Goal: Transaction & Acquisition: Obtain resource

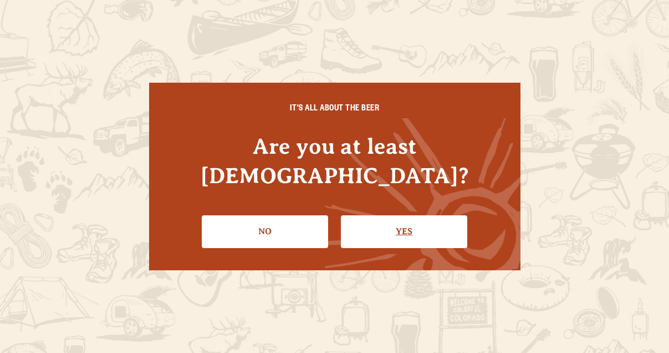
click at [371, 224] on link "Yes" at bounding box center [404, 231] width 126 height 32
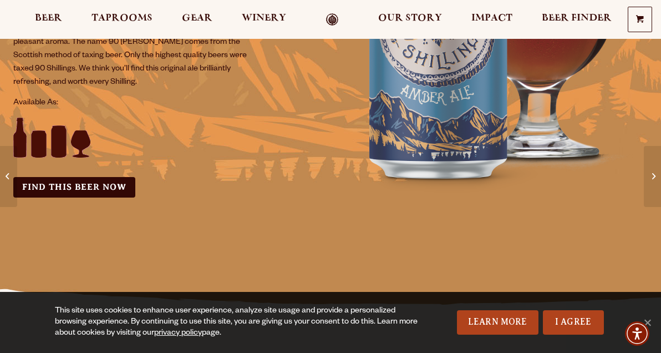
scroll to position [200, 0]
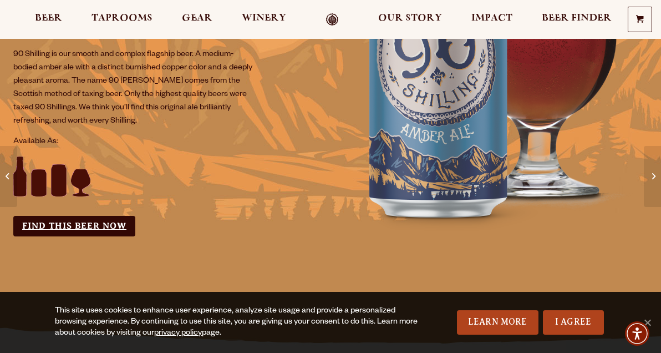
click at [75, 225] on link "Find this Beer Now" at bounding box center [74, 226] width 122 height 21
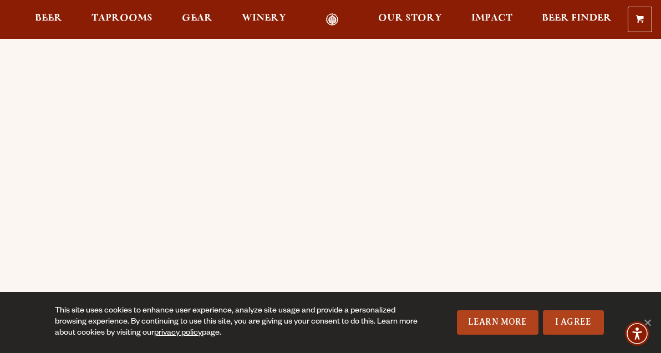
scroll to position [29, 0]
click at [190, 335] on link "privacy policy" at bounding box center [178, 333] width 48 height 9
click at [576, 322] on link "I Agree" at bounding box center [573, 322] width 61 height 24
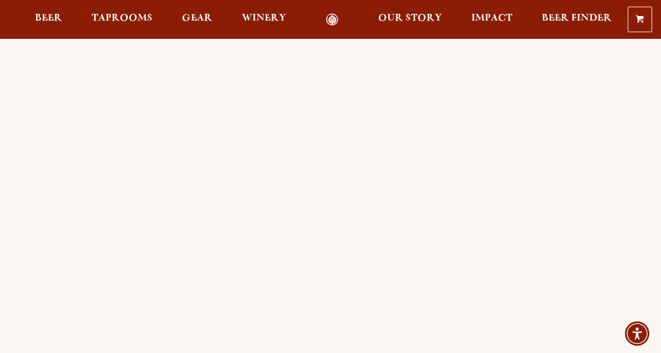
scroll to position [26, 0]
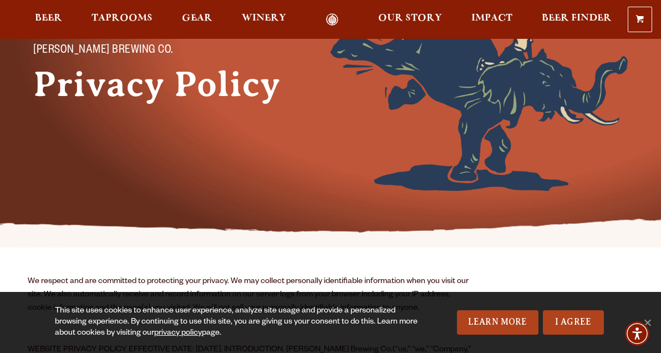
scroll to position [137, 0]
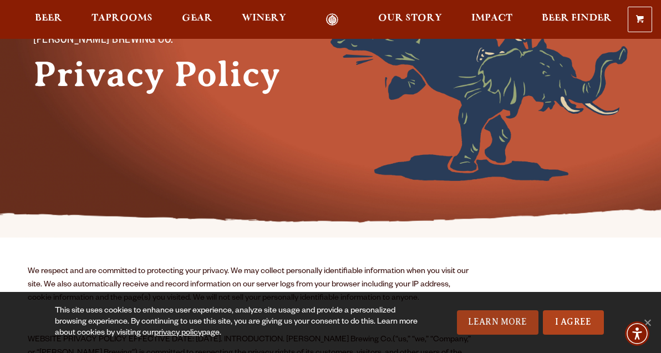
click at [501, 319] on link "Learn More" at bounding box center [498, 322] width 82 height 24
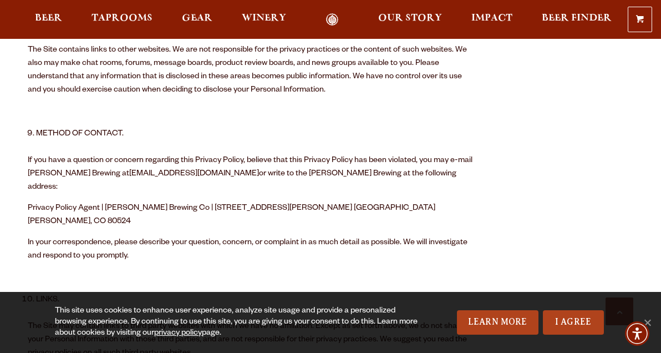
scroll to position [1831, 0]
click at [566, 316] on link "I Agree" at bounding box center [573, 322] width 61 height 24
